Goal: Task Accomplishment & Management: Use online tool/utility

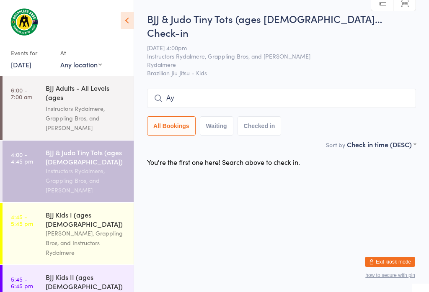
type input "A"
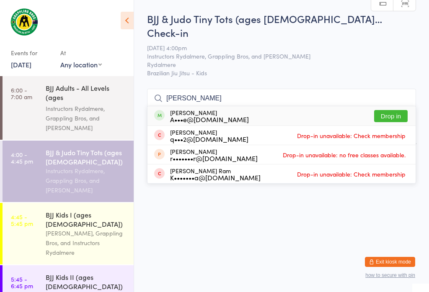
type input "[PERSON_NAME]"
click at [395, 110] on button "Drop in" at bounding box center [390, 116] width 33 height 12
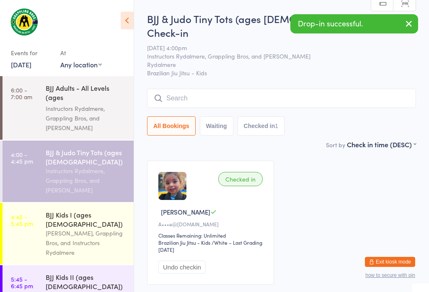
click at [204, 89] on input "search" at bounding box center [281, 98] width 269 height 19
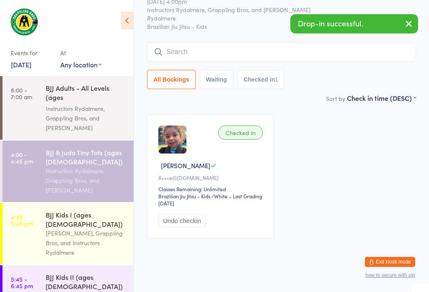
scroll to position [76, 0]
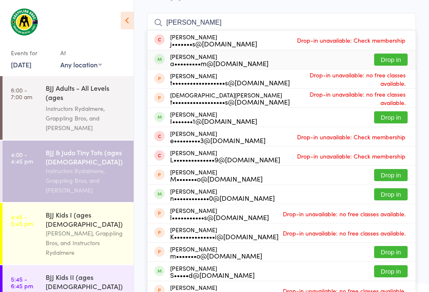
type input "[PERSON_NAME]"
click at [393, 54] on button "Drop in" at bounding box center [390, 60] width 33 height 12
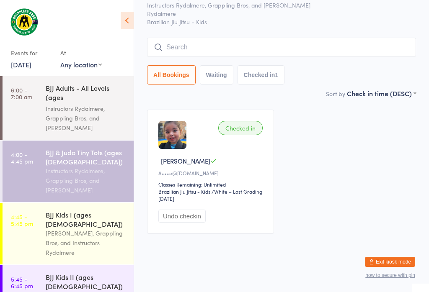
scroll to position [45, 0]
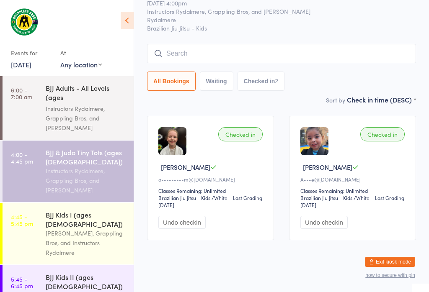
click at [195, 44] on input "search" at bounding box center [281, 53] width 269 height 19
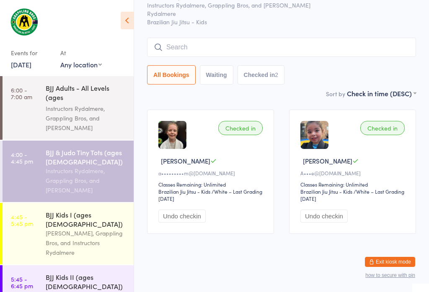
scroll to position [76, 0]
click at [185, 38] on input "search" at bounding box center [281, 47] width 269 height 19
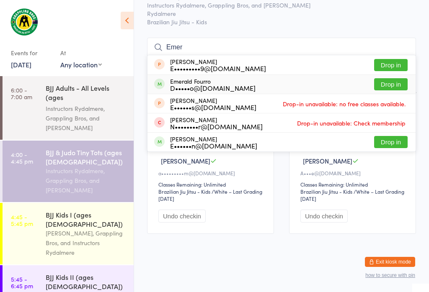
type input "Emer"
click at [394, 78] on button "Drop in" at bounding box center [390, 84] width 33 height 12
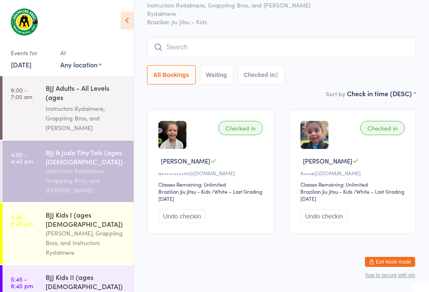
scroll to position [45, 0]
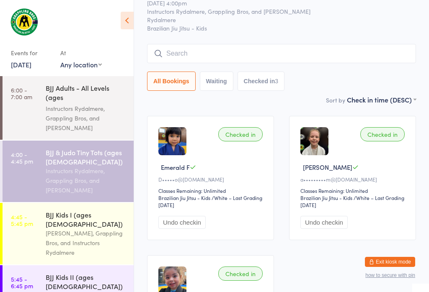
click at [202, 44] on input "search" at bounding box center [281, 53] width 269 height 19
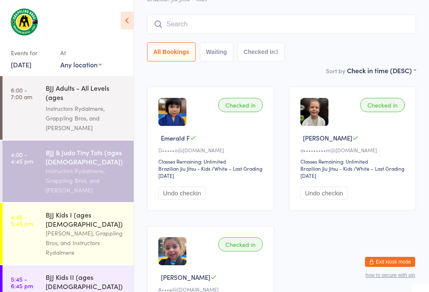
scroll to position [76, 0]
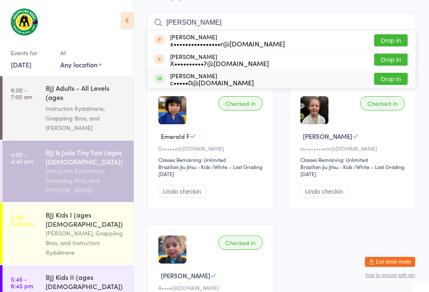
type input "[PERSON_NAME]"
click at [228, 79] on div "c•••••0@[DOMAIN_NAME]" at bounding box center [212, 82] width 84 height 7
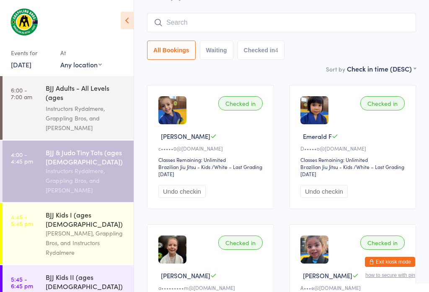
click at [299, 13] on input "search" at bounding box center [281, 22] width 269 height 19
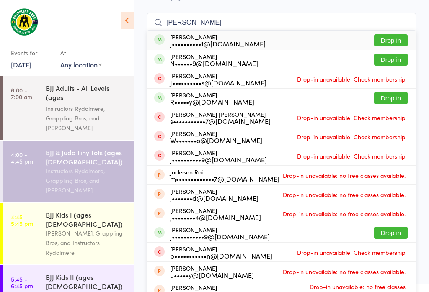
type input "[PERSON_NAME]"
click at [386, 34] on button "Drop in" at bounding box center [390, 40] width 33 height 12
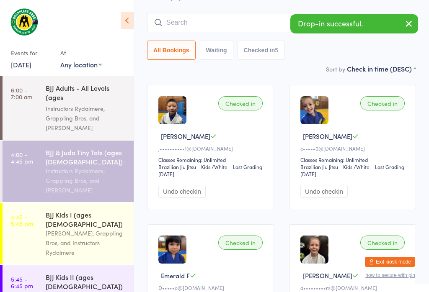
click at [230, 13] on input "search" at bounding box center [281, 22] width 269 height 19
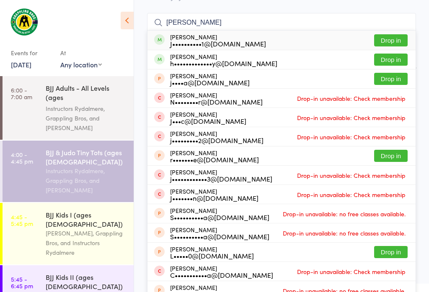
type input "[PERSON_NAME]"
click at [391, 34] on button "Drop in" at bounding box center [390, 40] width 33 height 12
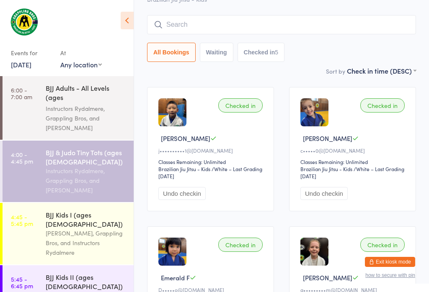
scroll to position [63, 0]
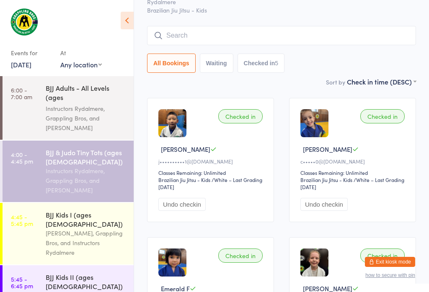
click at [291, 26] on input "search" at bounding box center [281, 35] width 269 height 19
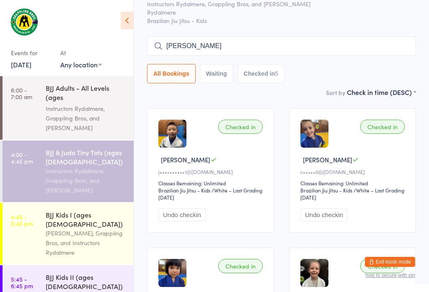
scroll to position [51, 0]
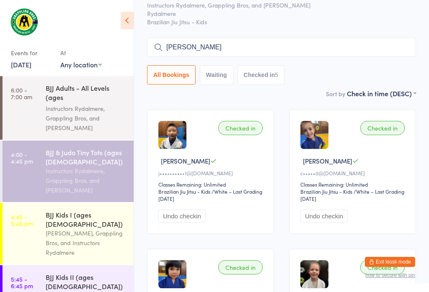
click at [267, 38] on input "[PERSON_NAME]" at bounding box center [281, 47] width 269 height 19
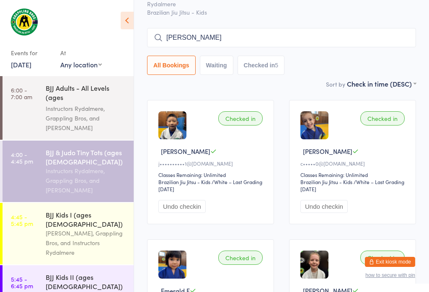
scroll to position [76, 0]
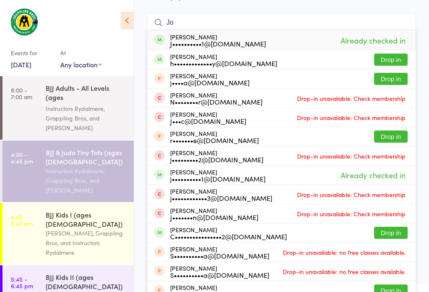
type input "J"
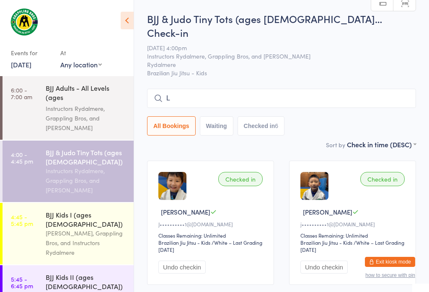
scroll to position [0, 0]
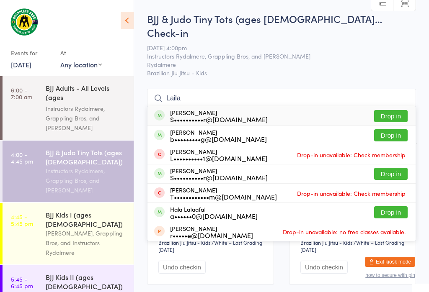
type input "Laila"
click at [393, 110] on button "Drop in" at bounding box center [390, 116] width 33 height 12
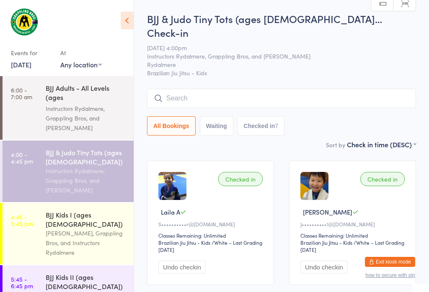
click at [192, 89] on input "search" at bounding box center [281, 98] width 269 height 19
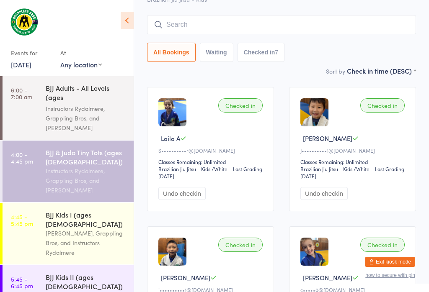
scroll to position [76, 0]
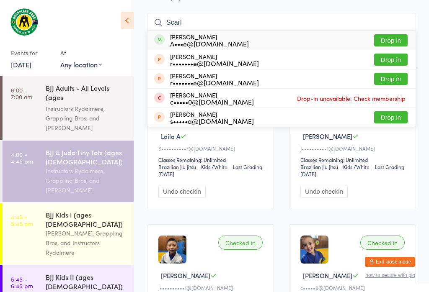
type input "Scarl"
click at [388, 34] on button "Drop in" at bounding box center [390, 40] width 33 height 12
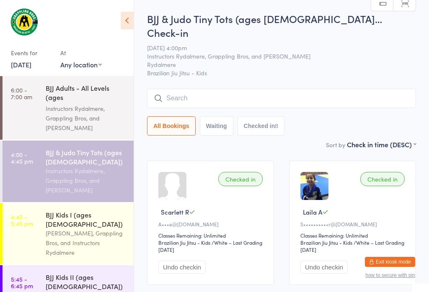
scroll to position [0, 0]
click at [259, 89] on input "search" at bounding box center [281, 98] width 269 height 19
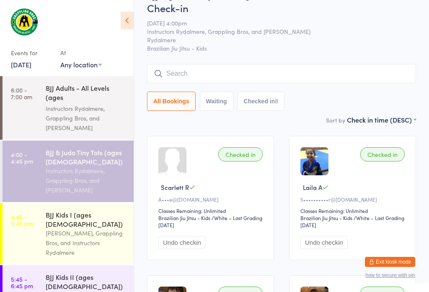
scroll to position [76, 0]
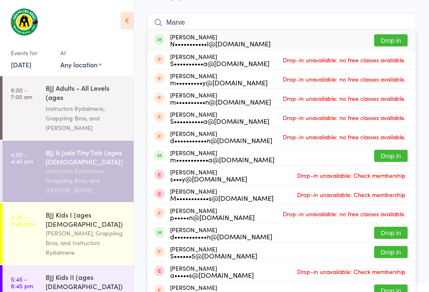
type input "Marve"
click at [388, 34] on button "Drop in" at bounding box center [390, 40] width 33 height 12
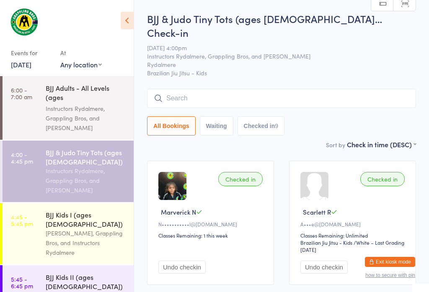
scroll to position [0, 0]
click at [221, 90] on input "search" at bounding box center [281, 98] width 269 height 19
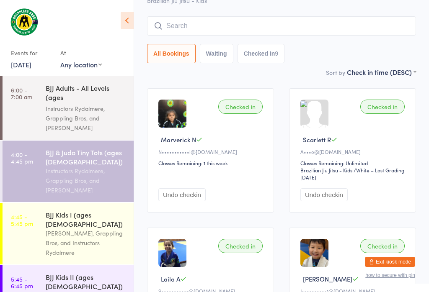
scroll to position [76, 0]
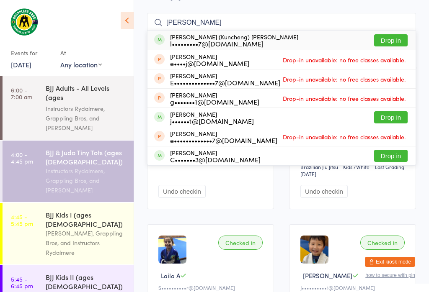
type input "[PERSON_NAME]"
click at [389, 34] on button "Drop in" at bounding box center [390, 40] width 33 height 12
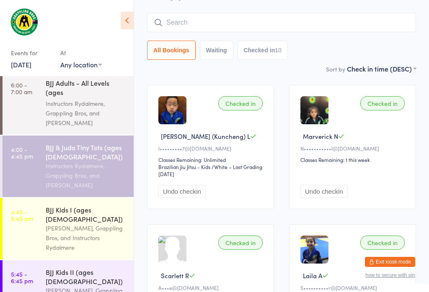
scroll to position [15, 0]
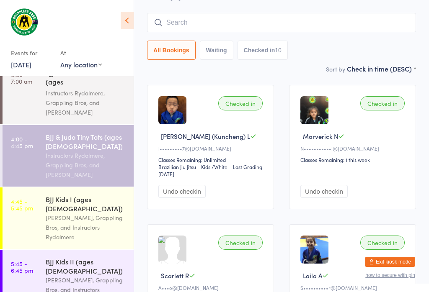
click at [34, 208] on link "4:45 - 5:45 pm BJJ Kids I (ages [DEMOGRAPHIC_DATA]) [PERSON_NAME], Grappling Br…" at bounding box center [68, 218] width 131 height 62
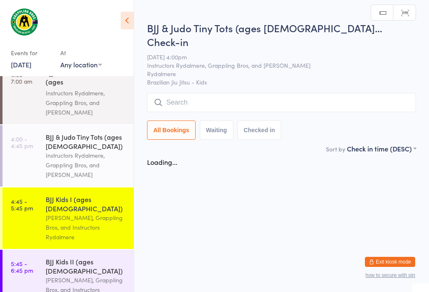
click at [227, 93] on input "search" at bounding box center [281, 102] width 269 height 19
type input "[PERSON_NAME]"
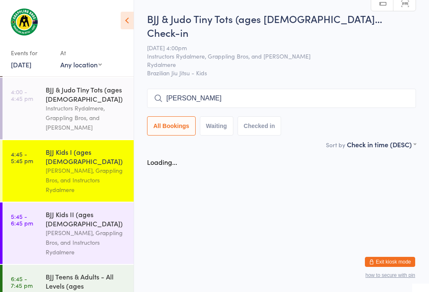
scroll to position [64, 0]
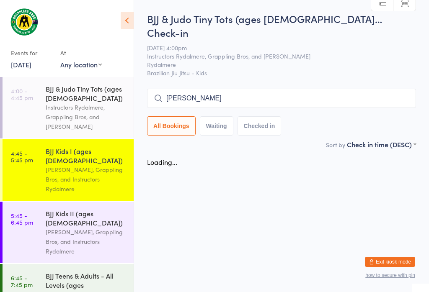
click at [31, 139] on link "4:45 - 5:45 pm BJJ Kids I (ages [DEMOGRAPHIC_DATA]) [PERSON_NAME], Grappling Br…" at bounding box center [68, 170] width 131 height 62
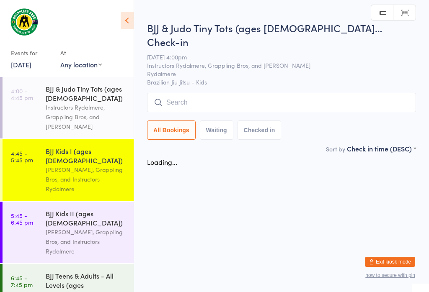
scroll to position [0, 0]
click at [32, 169] on link "4:45 - 5:45 pm BJJ Kids I (ages [DEMOGRAPHIC_DATA]) [PERSON_NAME], Grappling Br…" at bounding box center [68, 170] width 131 height 62
click at [34, 109] on link "4:00 - 4:45 pm BJJ & Judo Tiny Tots (ages [DEMOGRAPHIC_DATA]) Instructors Rydal…" at bounding box center [68, 108] width 131 height 62
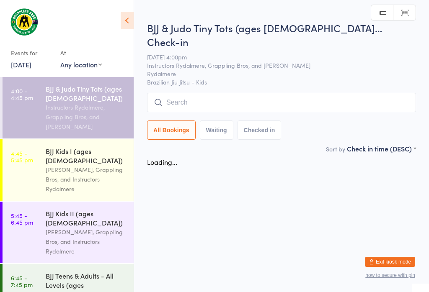
click at [240, 93] on input "search" at bounding box center [281, 102] width 269 height 19
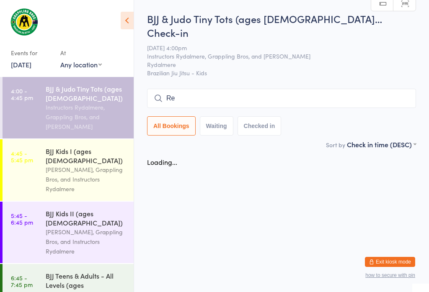
type input "R"
click at [224, 89] on input "[PERSON_NAME]" at bounding box center [281, 98] width 269 height 19
type input "[PERSON_NAME]"
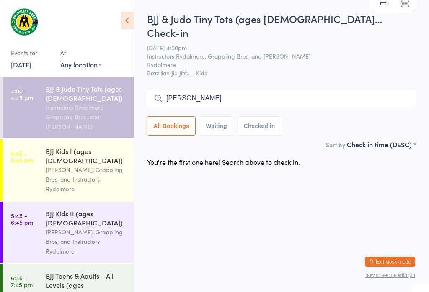
scroll to position [0, 0]
click at [201, 89] on input "[PERSON_NAME]" at bounding box center [281, 98] width 269 height 19
click at [204, 89] on input "[PERSON_NAME]" at bounding box center [281, 98] width 269 height 19
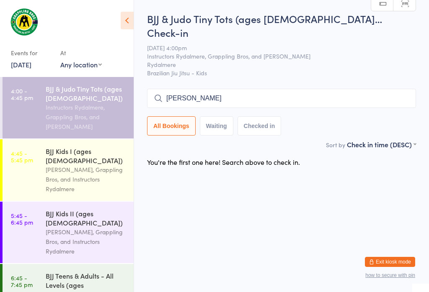
click at [26, 170] on link "4:45 - 5:45 pm BJJ Kids I (ages [DEMOGRAPHIC_DATA]) [PERSON_NAME], Grappling Br…" at bounding box center [68, 170] width 131 height 62
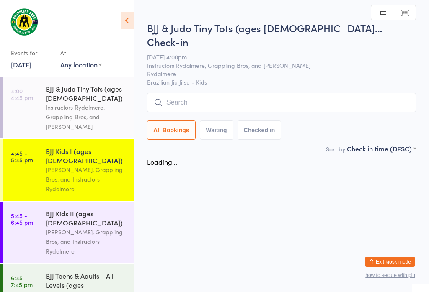
click at [34, 100] on link "4:00 - 4:45 pm BJJ & Judo Tiny Tots (ages [DEMOGRAPHIC_DATA]) Instructors Rydal…" at bounding box center [68, 108] width 131 height 62
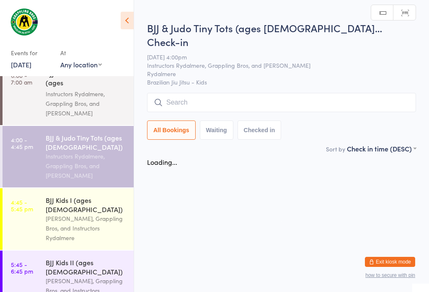
scroll to position [31, 0]
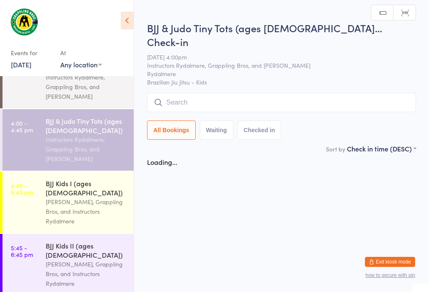
click at [42, 141] on link "4:00 - 4:45 pm BJJ & Judo Tiny Tots (ages [DEMOGRAPHIC_DATA]) Instructors Rydal…" at bounding box center [68, 140] width 131 height 62
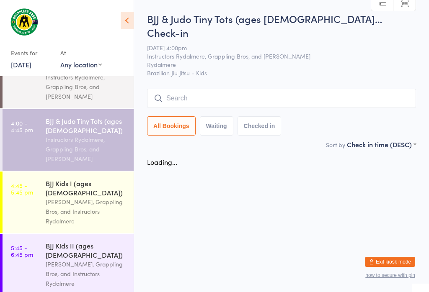
click at [223, 89] on input "search" at bounding box center [281, 98] width 269 height 19
type input "[PERSON_NAME]"
click at [333, 89] on input "[PERSON_NAME]" at bounding box center [281, 98] width 269 height 19
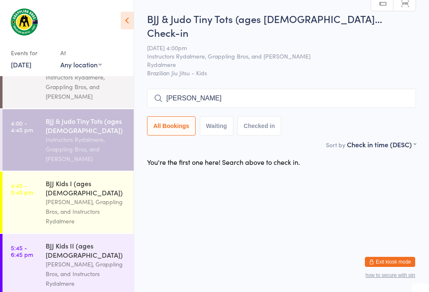
click at [327, 89] on input "[PERSON_NAME]" at bounding box center [281, 98] width 269 height 19
click at [288, 91] on input "[PERSON_NAME]" at bounding box center [281, 98] width 269 height 19
click at [281, 93] on input "[PERSON_NAME]" at bounding box center [281, 98] width 269 height 19
click at [248, 89] on input "[PERSON_NAME]" at bounding box center [281, 98] width 269 height 19
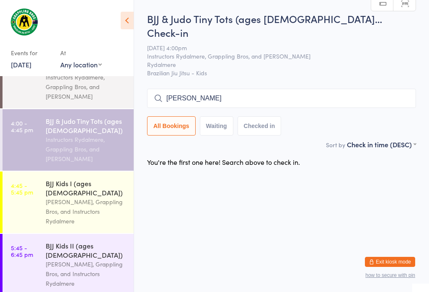
click at [236, 89] on input "[PERSON_NAME]" at bounding box center [281, 98] width 269 height 19
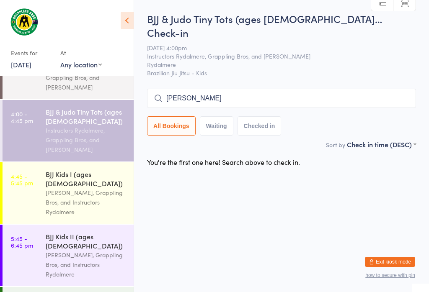
scroll to position [55, 0]
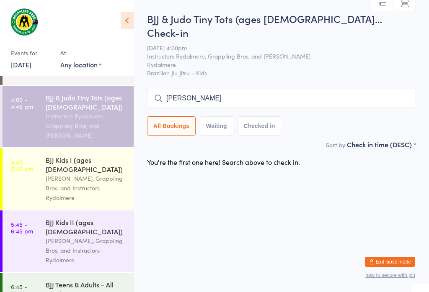
click at [88, 174] on div "[PERSON_NAME], Grappling Bros, and Instructors Rydalmere" at bounding box center [86, 188] width 81 height 29
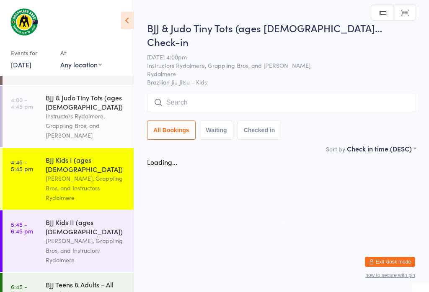
click at [84, 180] on div "[PERSON_NAME], Grappling Bros, and Instructors Rydalmere" at bounding box center [86, 188] width 81 height 29
click at [226, 97] on input "search" at bounding box center [281, 102] width 269 height 19
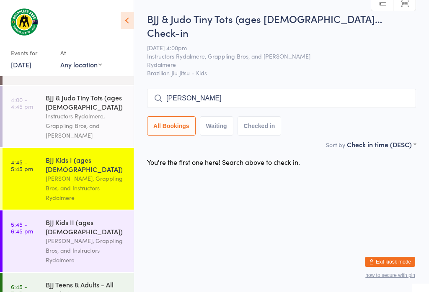
scroll to position [3, 0]
type input "N"
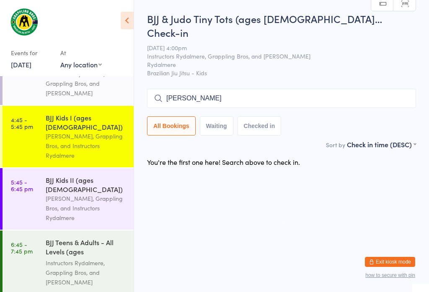
scroll to position [0, 0]
type input "R"
type input "[PERSON_NAME]"
click at [251, 116] on button "Checked in" at bounding box center [259, 125] width 44 height 19
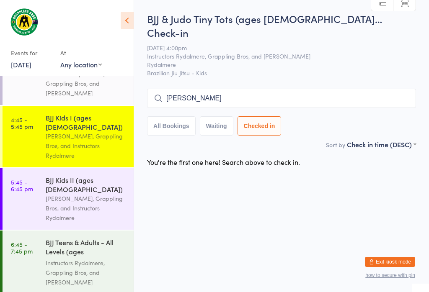
scroll to position [0, 0]
click at [217, 116] on button "Waiting" at bounding box center [216, 125] width 33 height 19
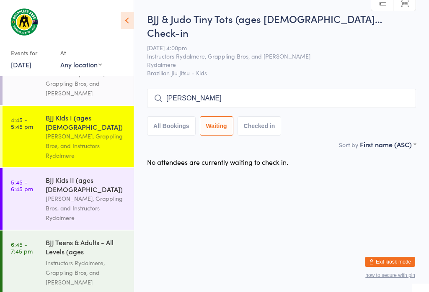
click at [164, 120] on button "All Bookings" at bounding box center [171, 125] width 49 height 19
select select "5"
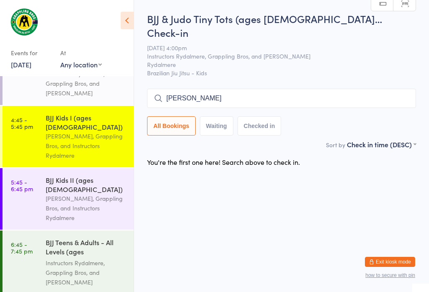
scroll to position [6, 0]
click at [213, 94] on input "[PERSON_NAME]" at bounding box center [281, 98] width 269 height 19
click at [347, 89] on input "Nat" at bounding box center [281, 98] width 269 height 19
click at [231, 89] on input "Nat" at bounding box center [281, 98] width 269 height 19
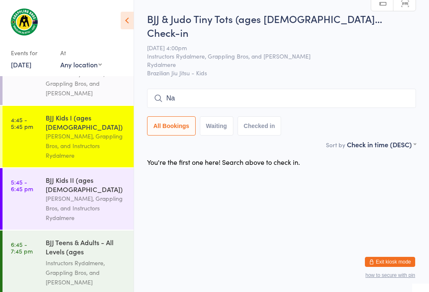
type input "N"
type input "Ser"
click at [231, 89] on input "Ser" at bounding box center [281, 98] width 269 height 19
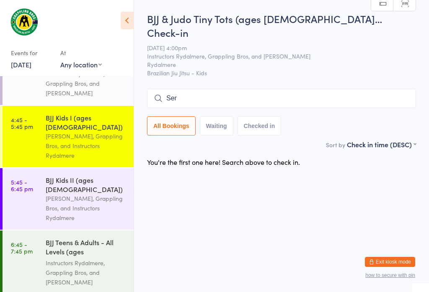
click at [232, 89] on input "Ser" at bounding box center [281, 98] width 269 height 19
type input "s"
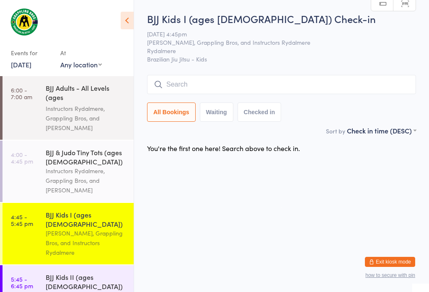
click at [179, 85] on input "search" at bounding box center [281, 84] width 269 height 19
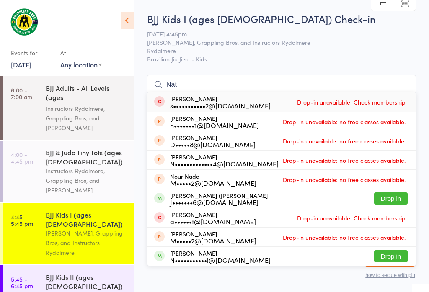
scroll to position [113, 0]
type input "Nat"
click at [394, 192] on button "Drop in" at bounding box center [390, 198] width 33 height 12
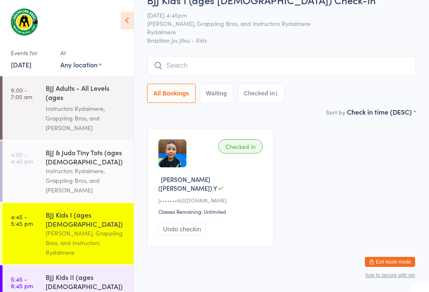
scroll to position [18, 0]
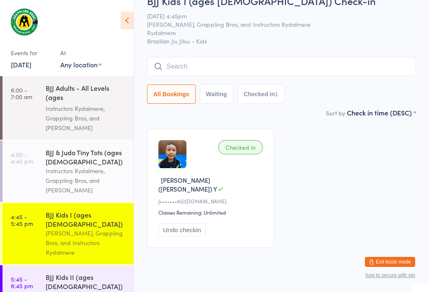
click at [87, 171] on div "Instructors Rydalmere, Grappling Bros, and [PERSON_NAME]" at bounding box center [86, 180] width 81 height 29
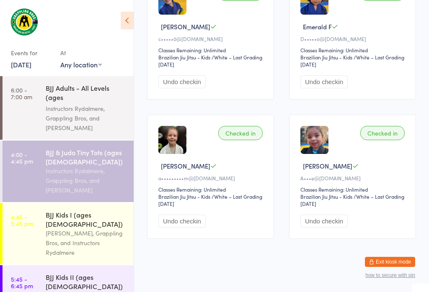
scroll to position [603, 0]
click at [94, 232] on div "[PERSON_NAME], Grappling Bros, and Instructors Rydalmere" at bounding box center [86, 242] width 81 height 29
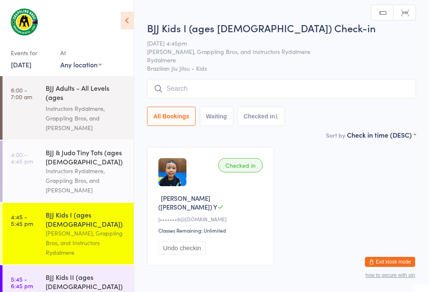
click at [231, 87] on input "search" at bounding box center [281, 88] width 269 height 19
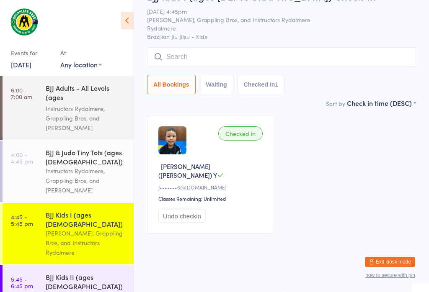
scroll to position [80, 0]
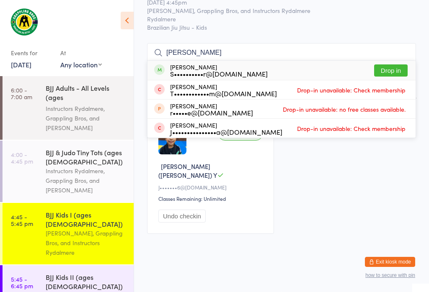
type input "Lamar"
click at [392, 64] on button "Drop in" at bounding box center [390, 70] width 33 height 12
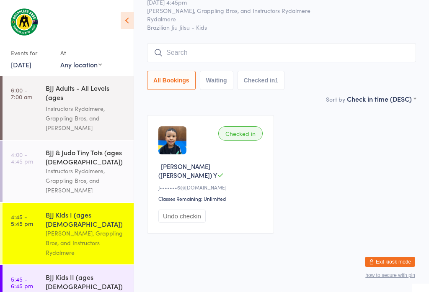
scroll to position [31, 0]
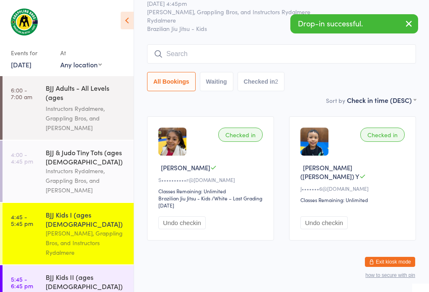
click at [231, 60] on input "search" at bounding box center [281, 53] width 269 height 19
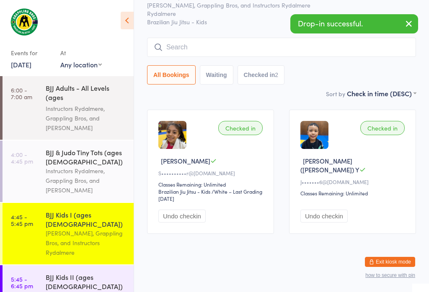
scroll to position [76, 0]
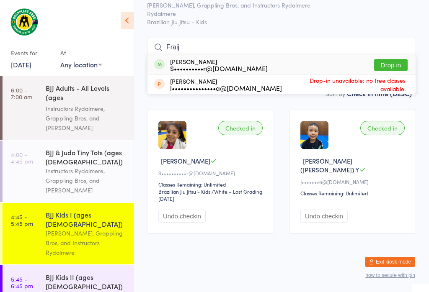
type input "Fraij"
click at [389, 59] on button "Drop in" at bounding box center [390, 65] width 33 height 12
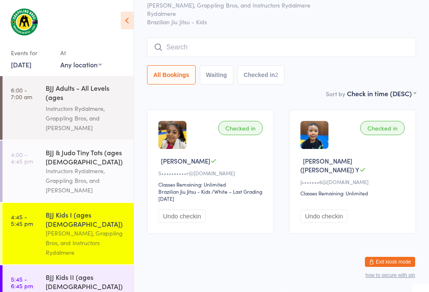
scroll to position [45, 0]
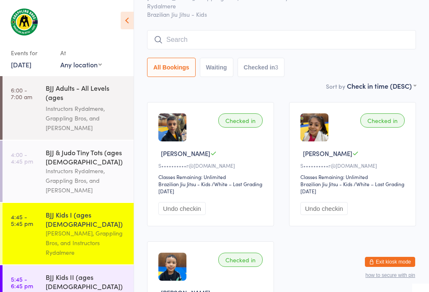
click at [91, 179] on div "Instructors Rydalmere, Grappling Bros, and [PERSON_NAME]" at bounding box center [86, 180] width 81 height 29
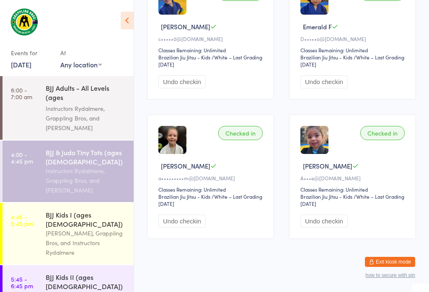
scroll to position [603, 0]
click at [70, 238] on div "[PERSON_NAME], Grappling Bros, and Instructors Rydalmere" at bounding box center [86, 242] width 81 height 29
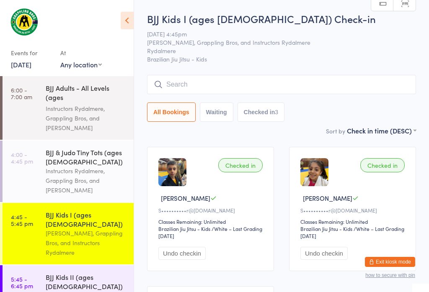
click at [25, 289] on link "5:45 - 6:45 pm BJJ Kids II (ages 10-13) Vinicius Costa, Grappling Bros, and Ins…" at bounding box center [68, 296] width 131 height 62
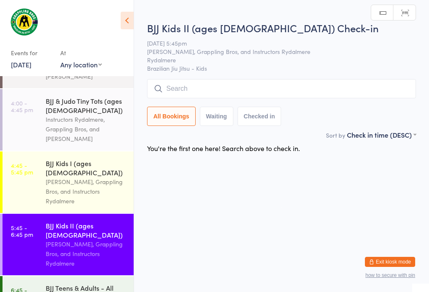
scroll to position [52, 0]
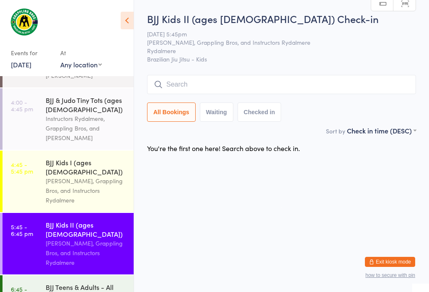
click at [163, 82] on input "search" at bounding box center [281, 84] width 269 height 19
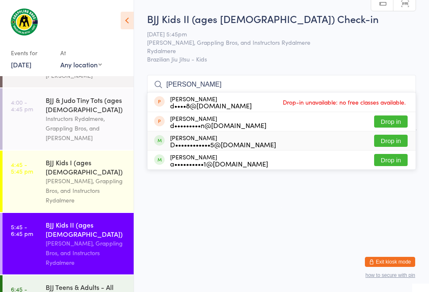
type input "Dylan"
click at [396, 135] on button "Drop in" at bounding box center [390, 141] width 33 height 12
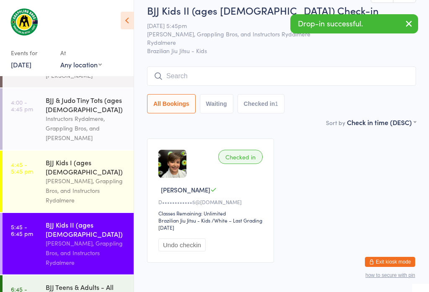
scroll to position [7, 0]
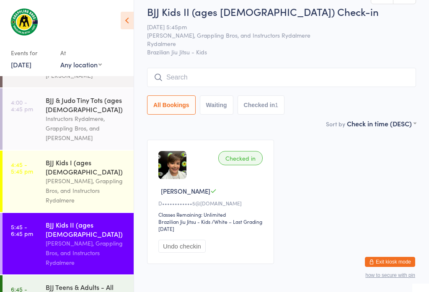
click at [74, 176] on div "[PERSON_NAME], Grappling Bros, and Instructors Rydalmere" at bounding box center [86, 190] width 81 height 29
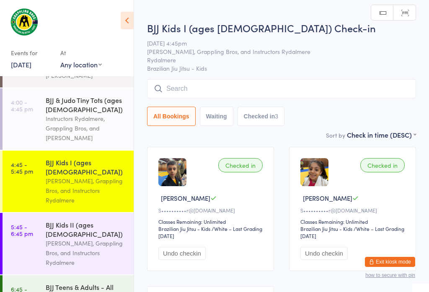
click at [223, 95] on input "search" at bounding box center [281, 88] width 269 height 19
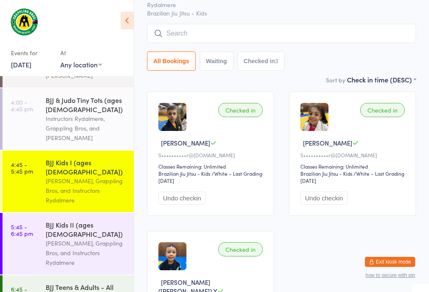
scroll to position [80, 0]
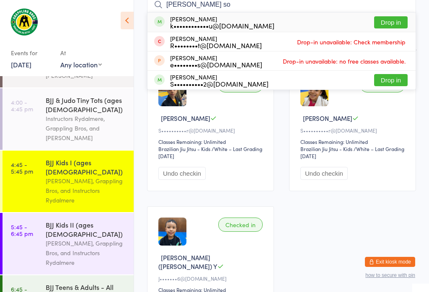
type input "Helena pereira so"
click at [395, 18] on button "Drop in" at bounding box center [390, 22] width 33 height 12
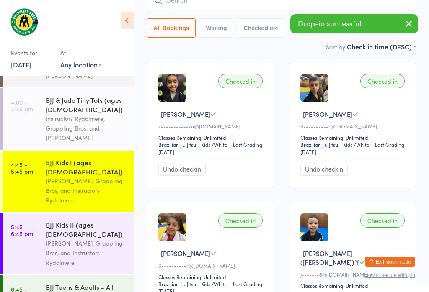
scroll to position [85, 0]
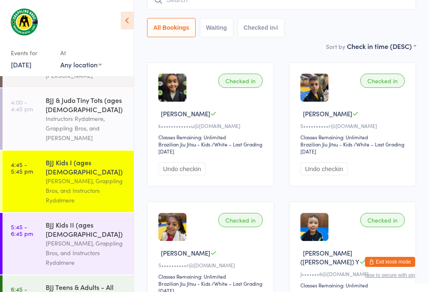
click at [84, 239] on div "[PERSON_NAME], Grappling Bros, and Instructors Rydalmere" at bounding box center [86, 253] width 81 height 29
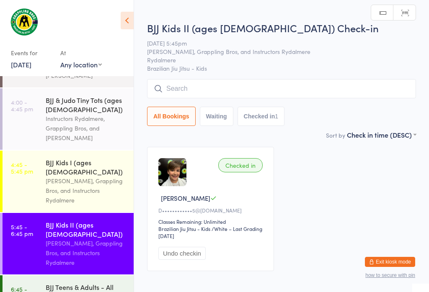
click at [239, 85] on input "search" at bounding box center [281, 88] width 269 height 19
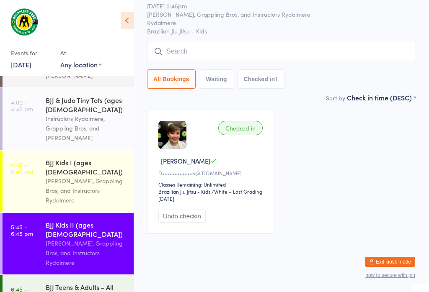
scroll to position [80, 0]
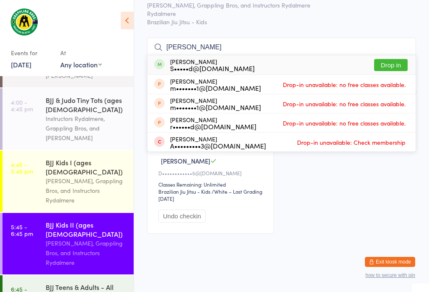
type input "Mika"
click at [394, 59] on button "Drop in" at bounding box center [390, 65] width 33 height 12
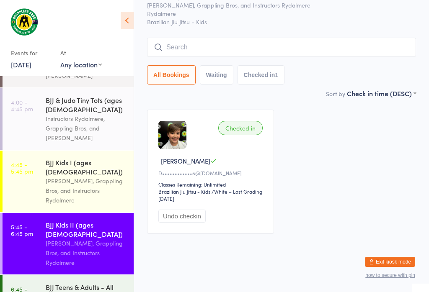
scroll to position [45, 0]
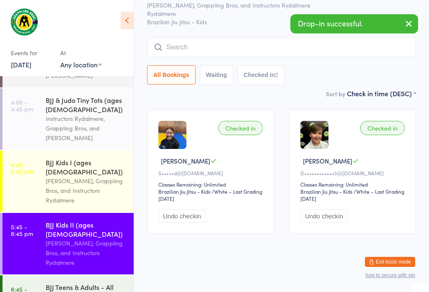
click at [233, 38] on input "search" at bounding box center [281, 47] width 269 height 19
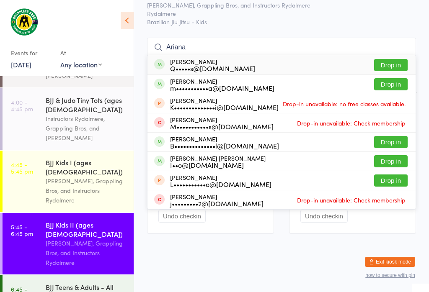
type input "Ariana"
click at [386, 59] on button "Drop in" at bounding box center [390, 65] width 33 height 12
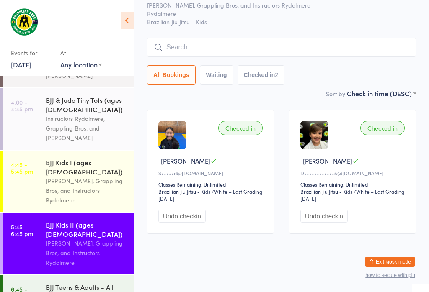
scroll to position [45, 0]
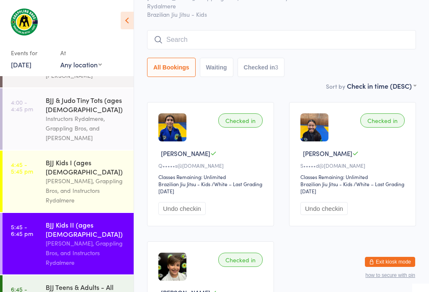
click at [192, 31] on input "search" at bounding box center [281, 39] width 269 height 19
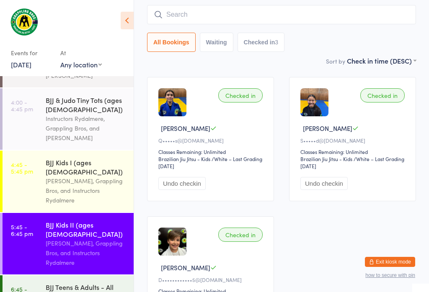
scroll to position [76, 0]
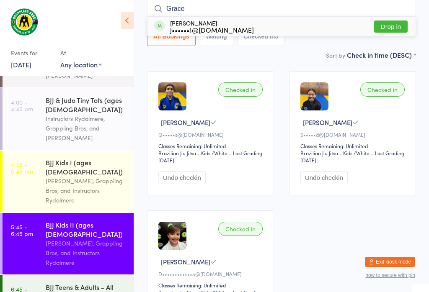
type input "Grace"
click at [396, 21] on button "Drop in" at bounding box center [390, 27] width 33 height 12
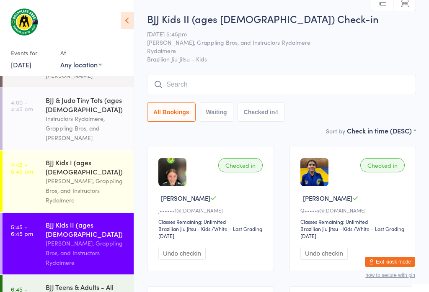
scroll to position [0, 0]
click at [203, 77] on input "search" at bounding box center [281, 84] width 269 height 19
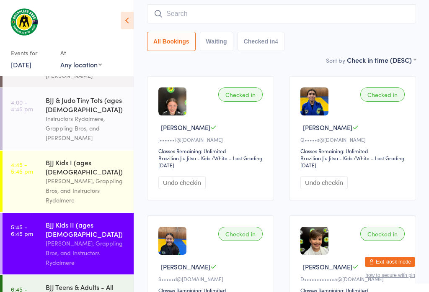
scroll to position [76, 0]
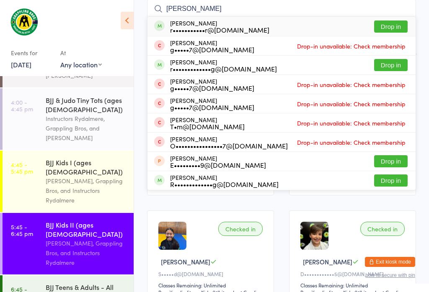
type input "Richard mercer"
click at [396, 24] on button "Drop in" at bounding box center [390, 27] width 33 height 12
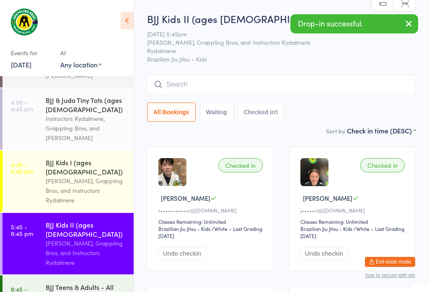
scroll to position [0, 0]
click at [202, 79] on input "search" at bounding box center [281, 84] width 269 height 19
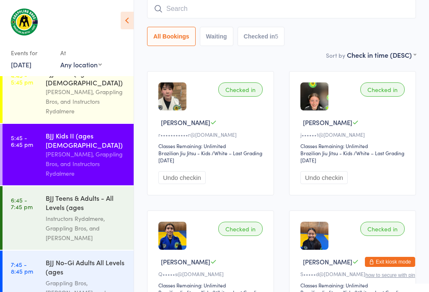
scroll to position [144, 0]
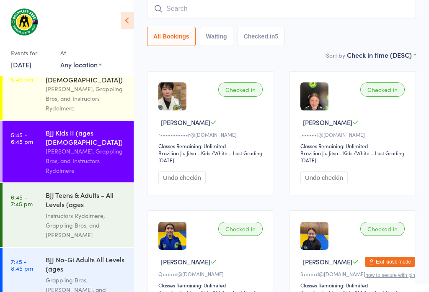
click at [101, 146] on div "[PERSON_NAME], Grappling Bros, and Instructors Rydalmere" at bounding box center [86, 160] width 81 height 29
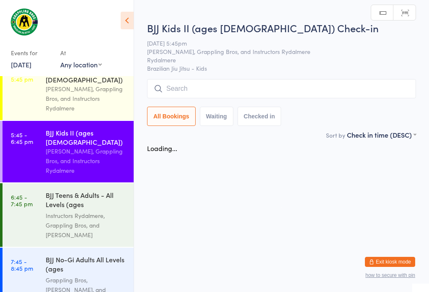
scroll to position [0, 0]
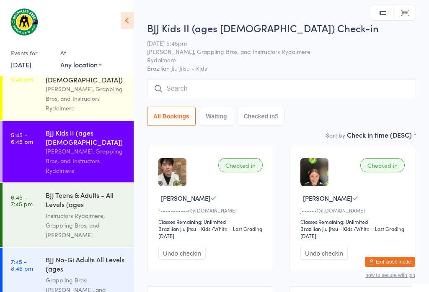
click at [352, 81] on input "search" at bounding box center [281, 88] width 269 height 19
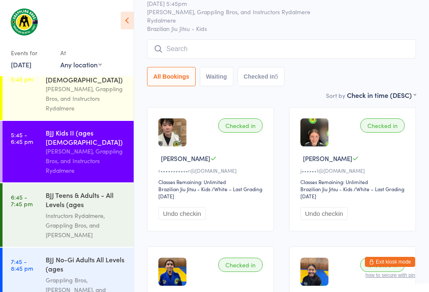
scroll to position [80, 0]
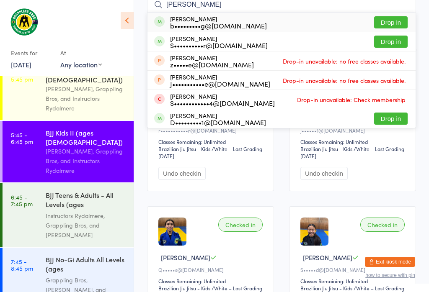
type input "Leila"
click at [396, 20] on button "Drop in" at bounding box center [390, 22] width 33 height 12
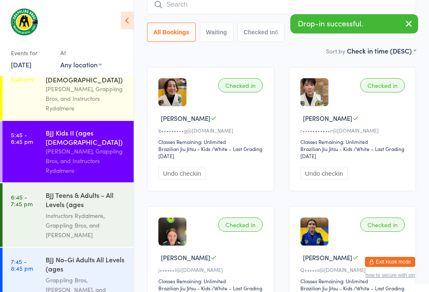
click at [250, 2] on input "search" at bounding box center [281, 4] width 269 height 19
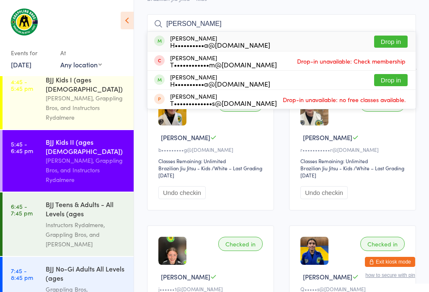
scroll to position [60, 0]
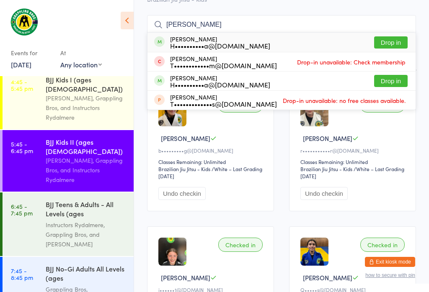
type input "Tamara"
click at [405, 38] on button "Drop in" at bounding box center [390, 42] width 33 height 12
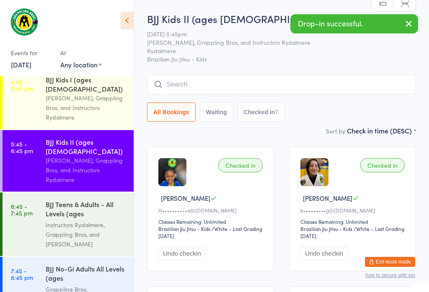
scroll to position [0, 0]
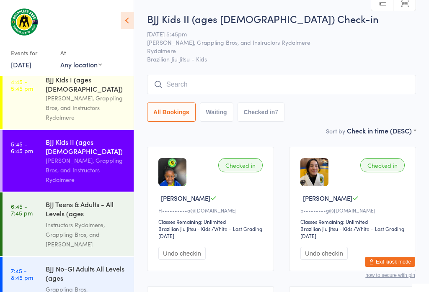
click at [321, 76] on input "search" at bounding box center [281, 84] width 269 height 19
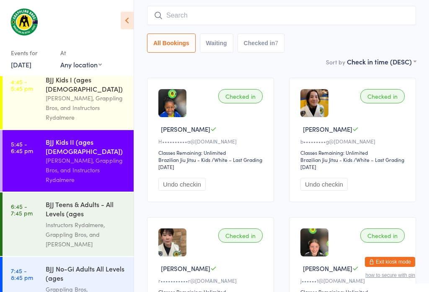
scroll to position [76, 0]
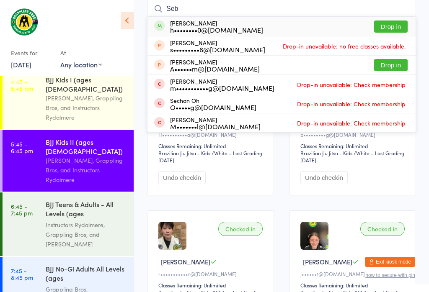
type input "Seb"
click at [400, 24] on button "Drop in" at bounding box center [390, 27] width 33 height 12
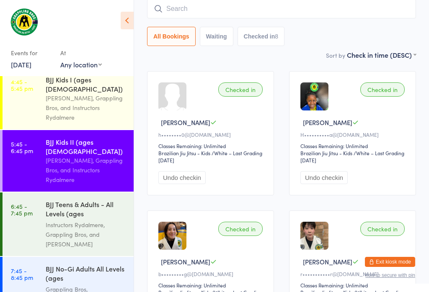
click at [216, 10] on input "search" at bounding box center [281, 8] width 269 height 19
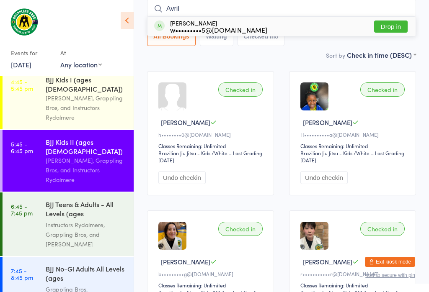
type input "Avril"
click at [402, 23] on button "Drop in" at bounding box center [390, 27] width 33 height 12
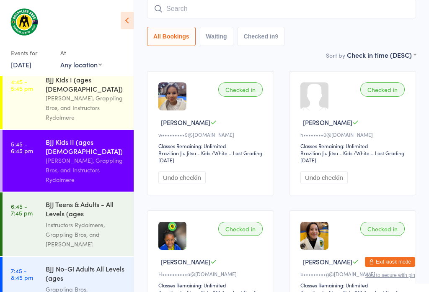
click at [290, 3] on input "search" at bounding box center [281, 8] width 269 height 19
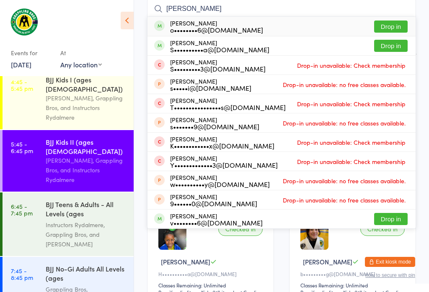
type input "Sami"
click at [396, 21] on button "Drop in" at bounding box center [390, 27] width 33 height 12
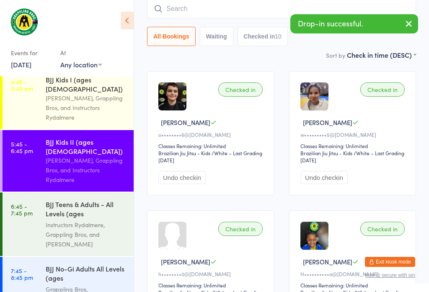
click at [226, 11] on input "search" at bounding box center [281, 8] width 269 height 19
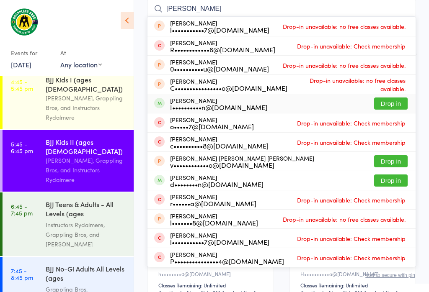
type input "Lucas"
click at [389, 103] on button "Drop in" at bounding box center [390, 104] width 33 height 12
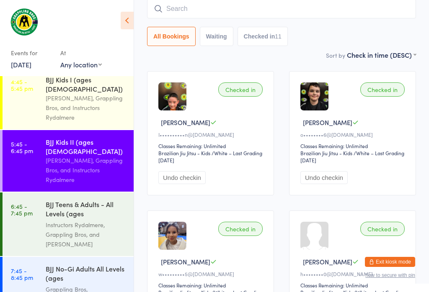
click at [68, 203] on div "BJJ Teens & Adults - All Levels (ages [DEMOGRAPHIC_DATA]+)" at bounding box center [86, 210] width 81 height 21
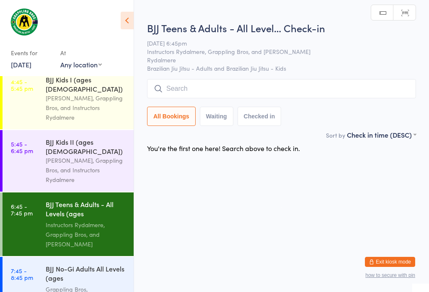
scroll to position [148, 0]
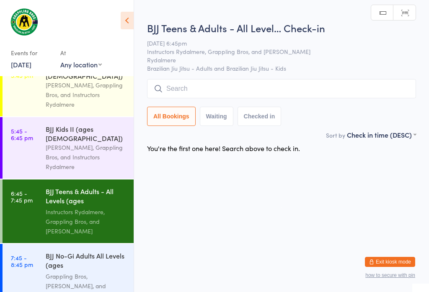
click at [39, 203] on link "6:45 - 7:45 pm BJJ Teens & Adults - All Levels (ages 14+) Instructors Rydalmere…" at bounding box center [68, 212] width 131 height 64
click at [377, 90] on input "search" at bounding box center [281, 88] width 269 height 19
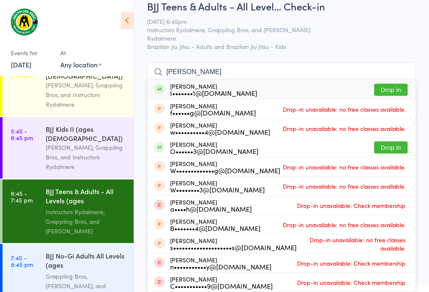
type input "William moo"
click at [402, 84] on button "Drop in" at bounding box center [390, 90] width 33 height 12
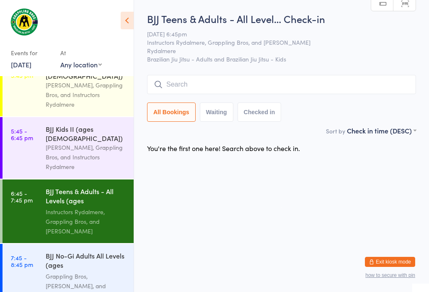
scroll to position [0, 0]
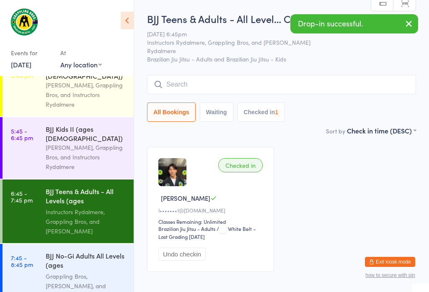
click at [68, 272] on div "Grappling Bros, [PERSON_NAME], and Instructors Rydalmere" at bounding box center [86, 286] width 81 height 29
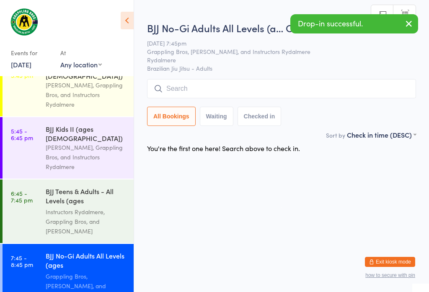
click at [183, 90] on input "search" at bounding box center [281, 88] width 269 height 19
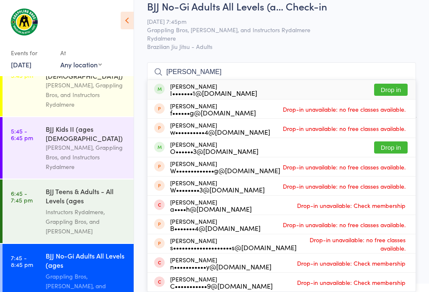
type input "William moo"
click at [393, 84] on button "Drop in" at bounding box center [390, 90] width 33 height 12
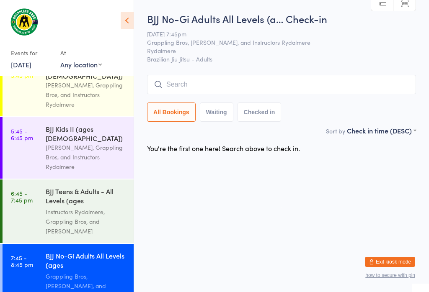
scroll to position [0, 0]
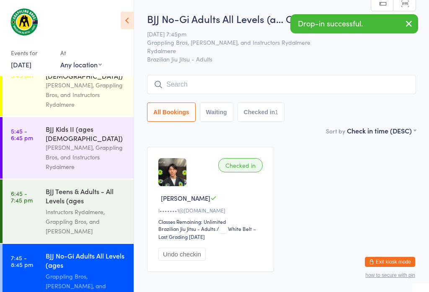
click at [70, 207] on div "Instructors Rydalmere, Grappling Bros, and [PERSON_NAME]" at bounding box center [86, 221] width 81 height 29
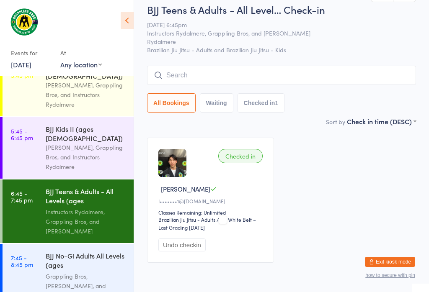
scroll to position [11, 0]
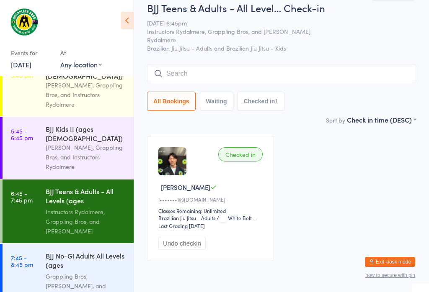
click at [229, 74] on input "search" at bounding box center [281, 73] width 269 height 19
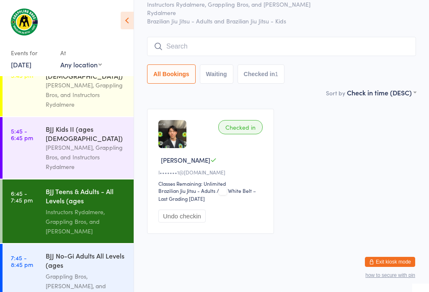
scroll to position [76, 0]
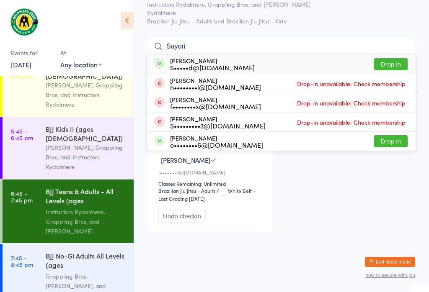
type input "Sayori"
click at [390, 58] on button "Drop in" at bounding box center [390, 64] width 33 height 12
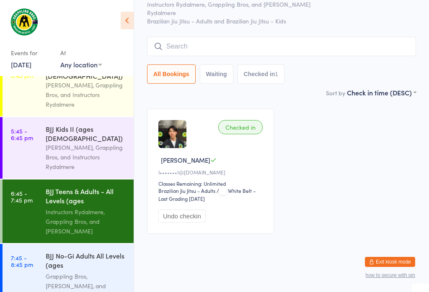
scroll to position [45, 0]
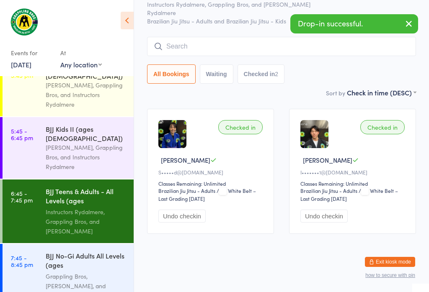
click at [189, 37] on input "search" at bounding box center [281, 46] width 269 height 19
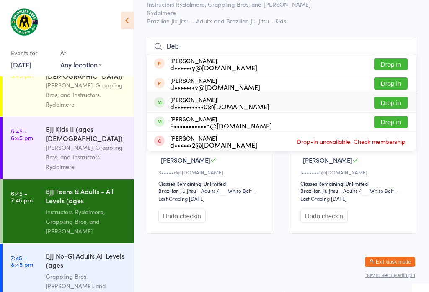
type input "Deb"
click at [387, 97] on button "Drop in" at bounding box center [390, 103] width 33 height 12
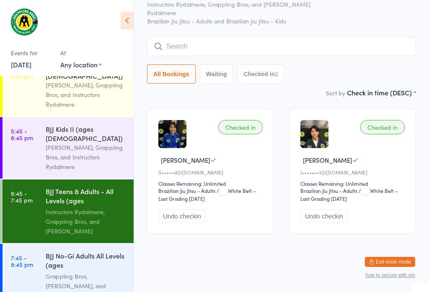
scroll to position [45, 0]
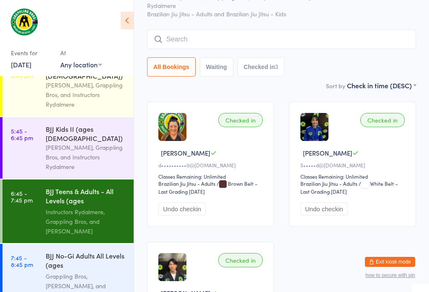
click at [323, 42] on input "search" at bounding box center [281, 39] width 269 height 19
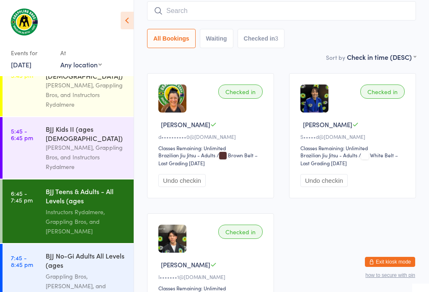
scroll to position [76, 0]
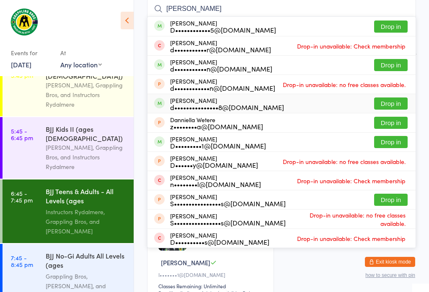
type input "Daniel"
click at [391, 103] on button "Drop in" at bounding box center [390, 104] width 33 height 12
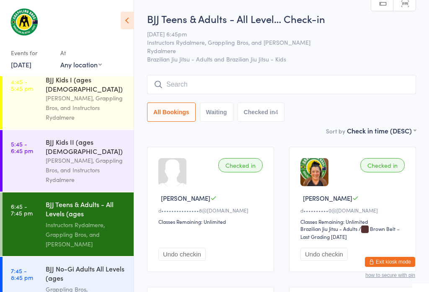
scroll to position [0, 0]
click at [75, 156] on div "[PERSON_NAME], Grappling Bros, and Instructors Rydalmere" at bounding box center [86, 170] width 81 height 29
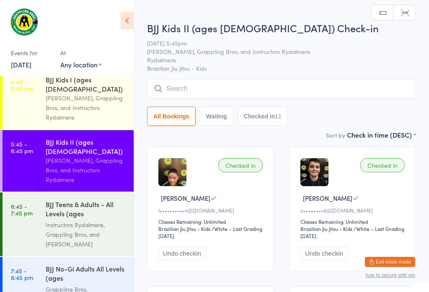
click at [173, 95] on input "search" at bounding box center [281, 88] width 269 height 19
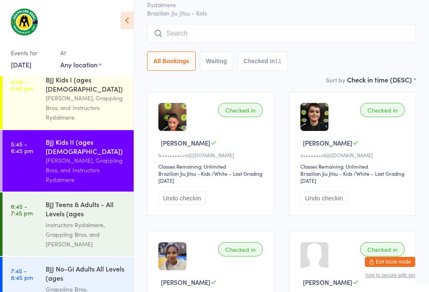
scroll to position [80, 0]
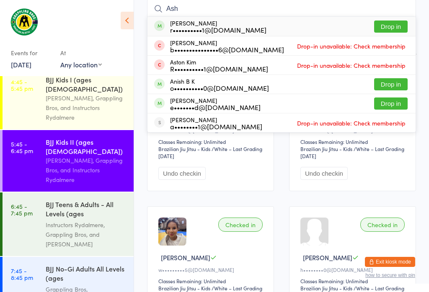
type input "Ash"
click at [395, 29] on button "Drop in" at bounding box center [390, 27] width 33 height 12
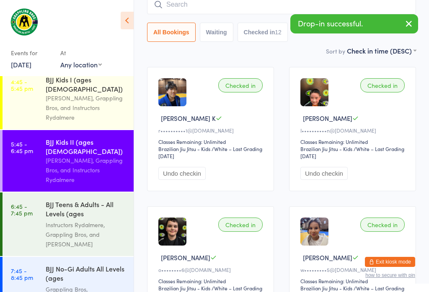
click at [52, 200] on div "BJJ Teens & Adults - All Levels (ages [DEMOGRAPHIC_DATA]+)" at bounding box center [86, 210] width 81 height 21
